Goal: Task Accomplishment & Management: Manage account settings

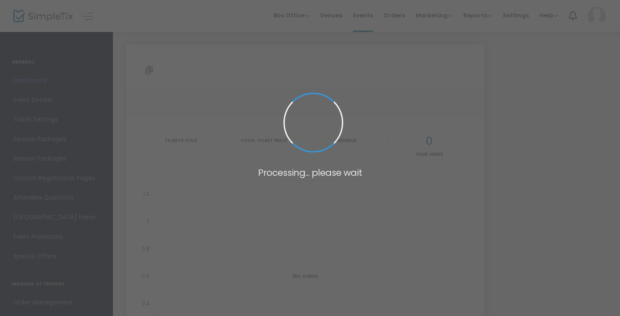
type input "[URL][DOMAIN_NAME]"
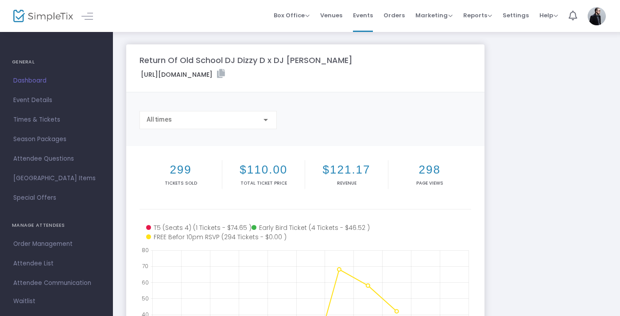
click at [465, 55] on div "Return Of Old School DJ Dizzy D x DJ [PERSON_NAME]" at bounding box center [305, 60] width 340 height 12
click at [70, 105] on span "Event Details" at bounding box center [56, 100] width 86 height 12
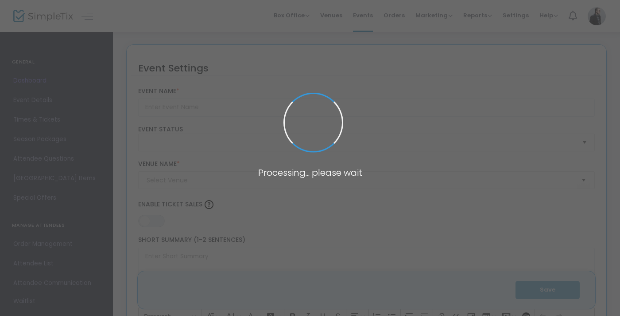
type input "Return Of Old School DJ Dizzy D x DJ [PERSON_NAME]"
type textarea "The highly anticipated Return of Old School featuring your favorite DJs, Dizzy …"
type input "Buy Tickets"
type input "Spangalang Brewery"
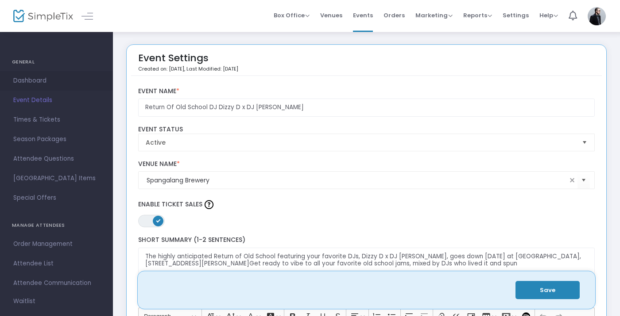
click at [59, 81] on span "Dashboard" at bounding box center [56, 81] width 86 height 12
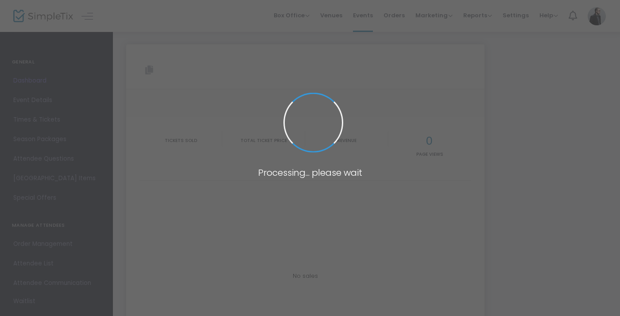
type input "[URL][DOMAIN_NAME]"
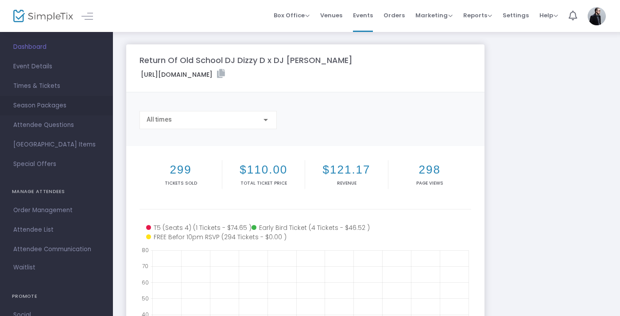
scroll to position [35, 0]
click at [224, 123] on div "All times" at bounding box center [204, 119] width 115 height 7
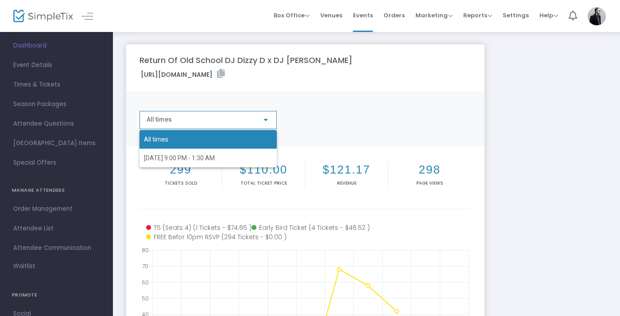
click at [255, 98] on div at bounding box center [310, 158] width 620 height 316
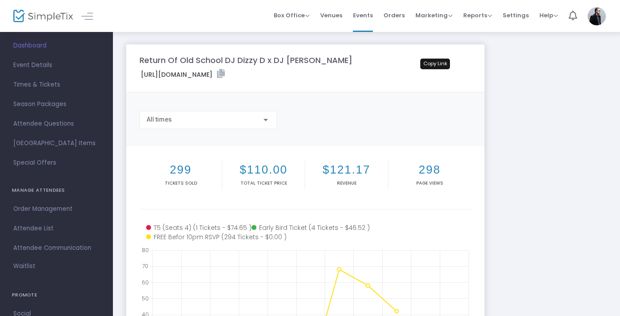
click at [225, 72] on icon at bounding box center [221, 73] width 8 height 9
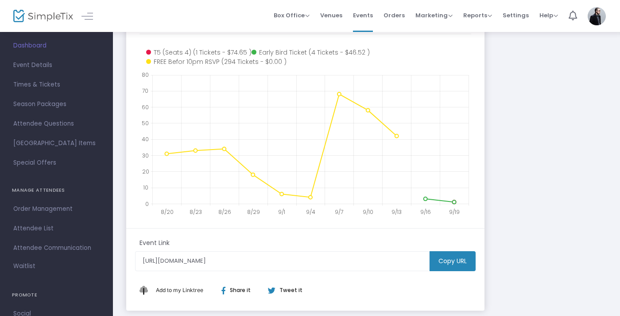
scroll to position [169, 0]
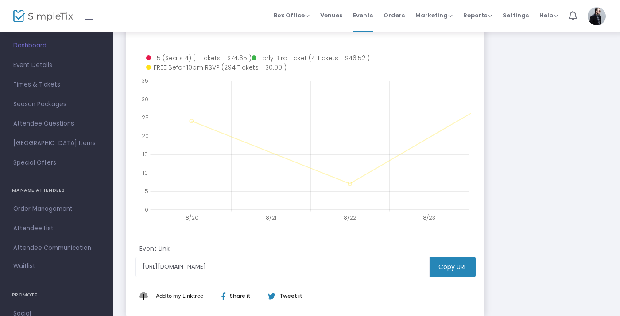
click at [299, 57] on icon at bounding box center [310, 57] width 116 height 9
